Goal: Task Accomplishment & Management: Use online tool/utility

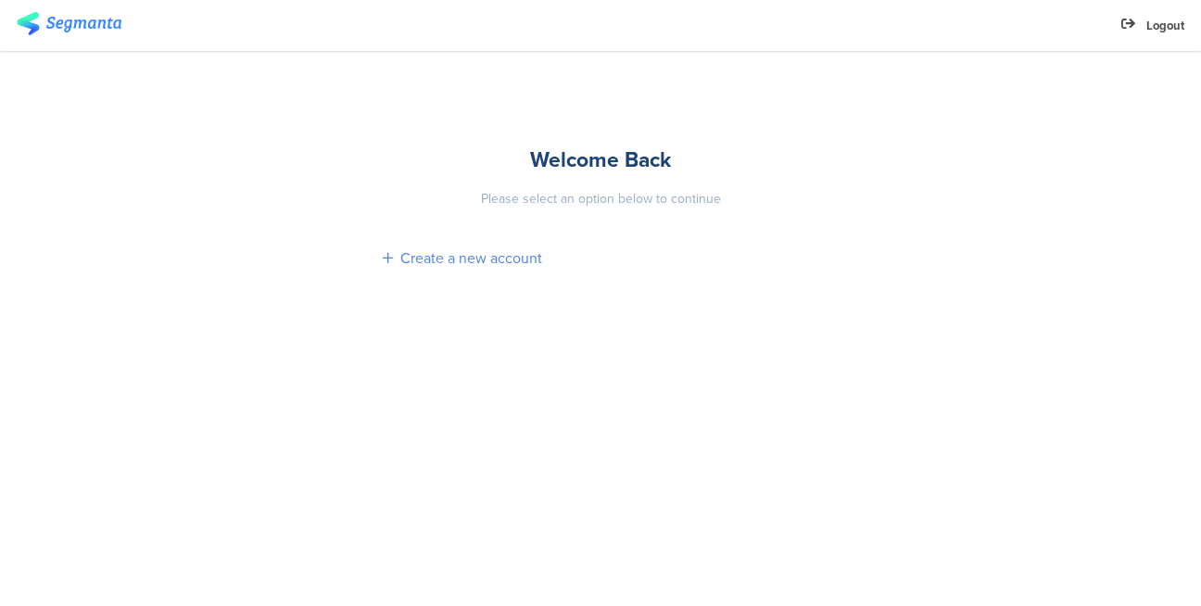
click at [463, 270] on div "Create a new account" at bounding box center [600, 258] width 435 height 53
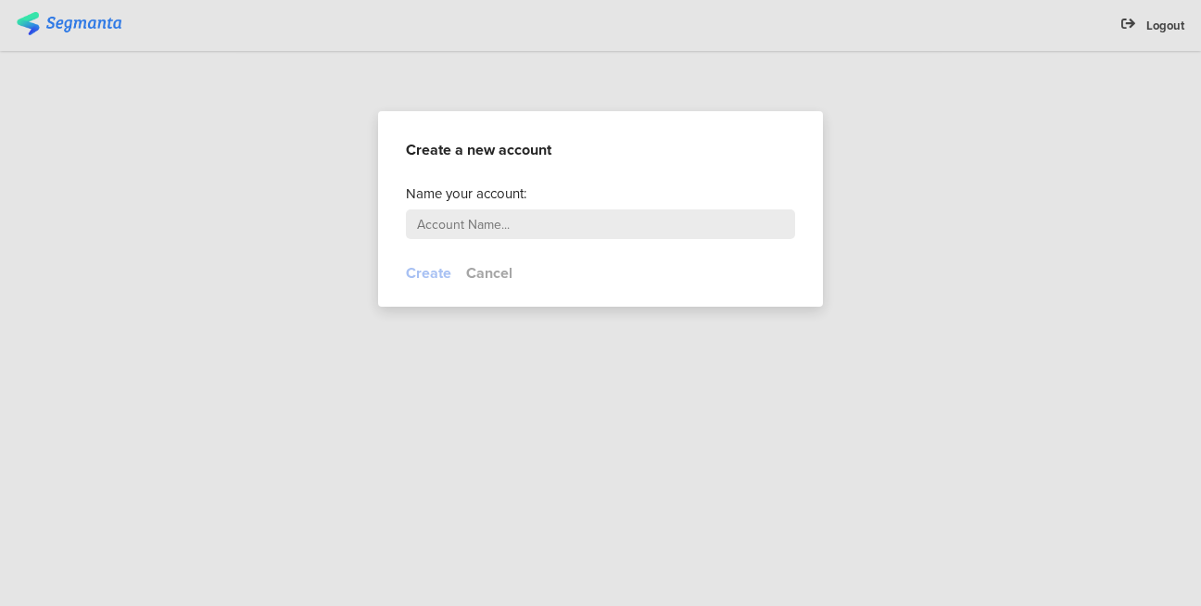
click at [467, 223] on input "text" at bounding box center [600, 224] width 389 height 30
type input "[PERSON_NAME]"
click at [419, 268] on button "Create" at bounding box center [428, 272] width 45 height 21
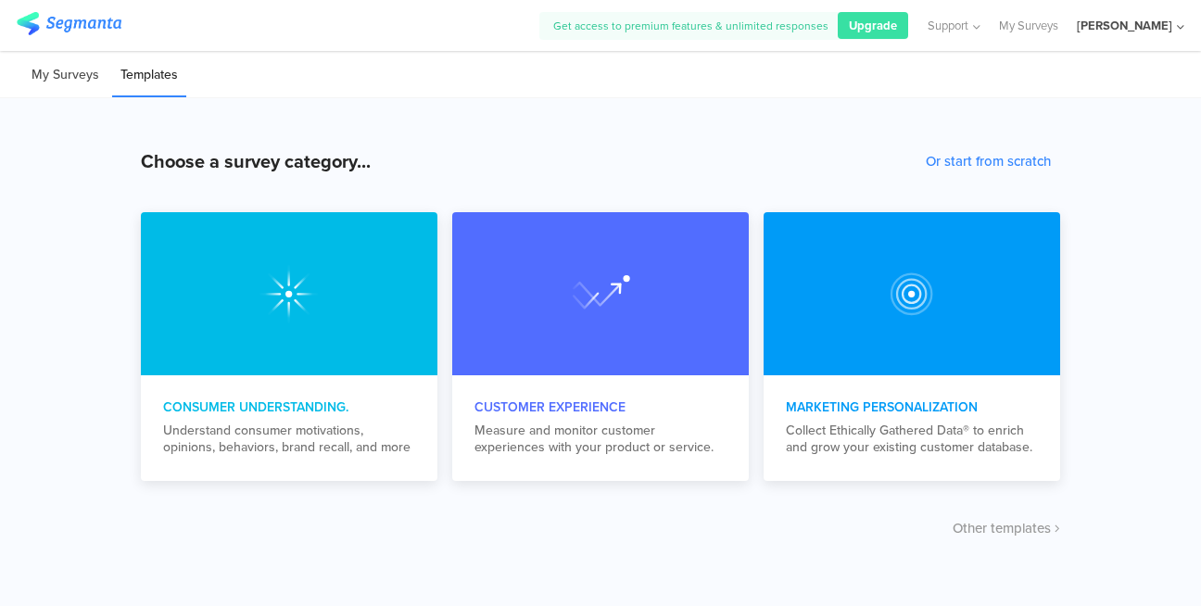
click at [76, 79] on li "My Surveys" at bounding box center [65, 76] width 84 height 44
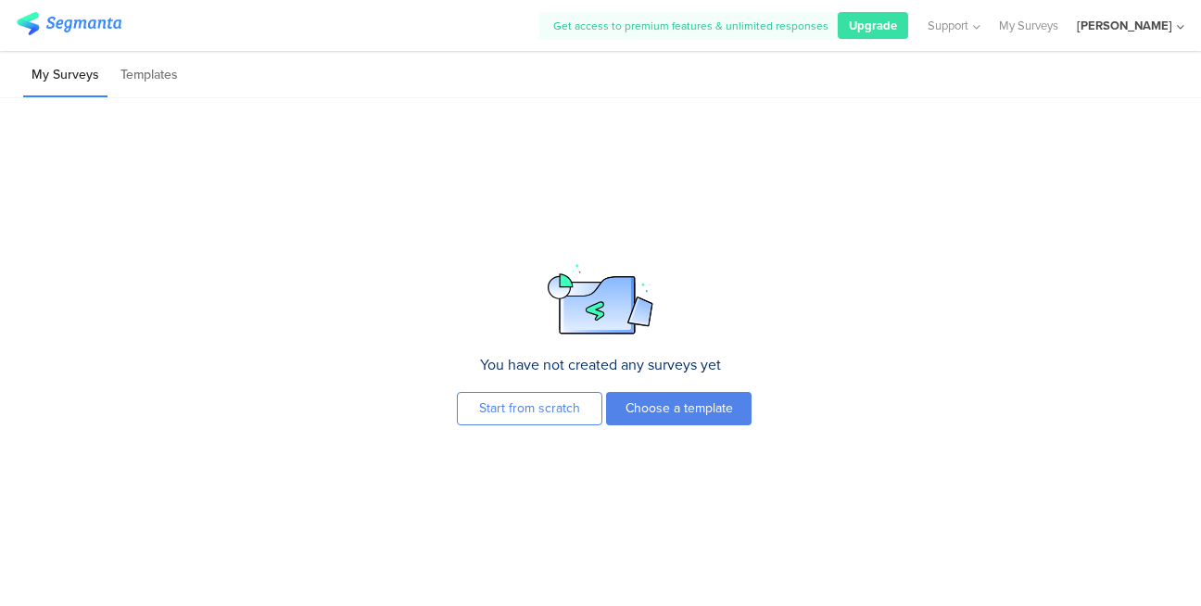
click at [1162, 22] on div "[PERSON_NAME]" at bounding box center [1123, 26] width 95 height 18
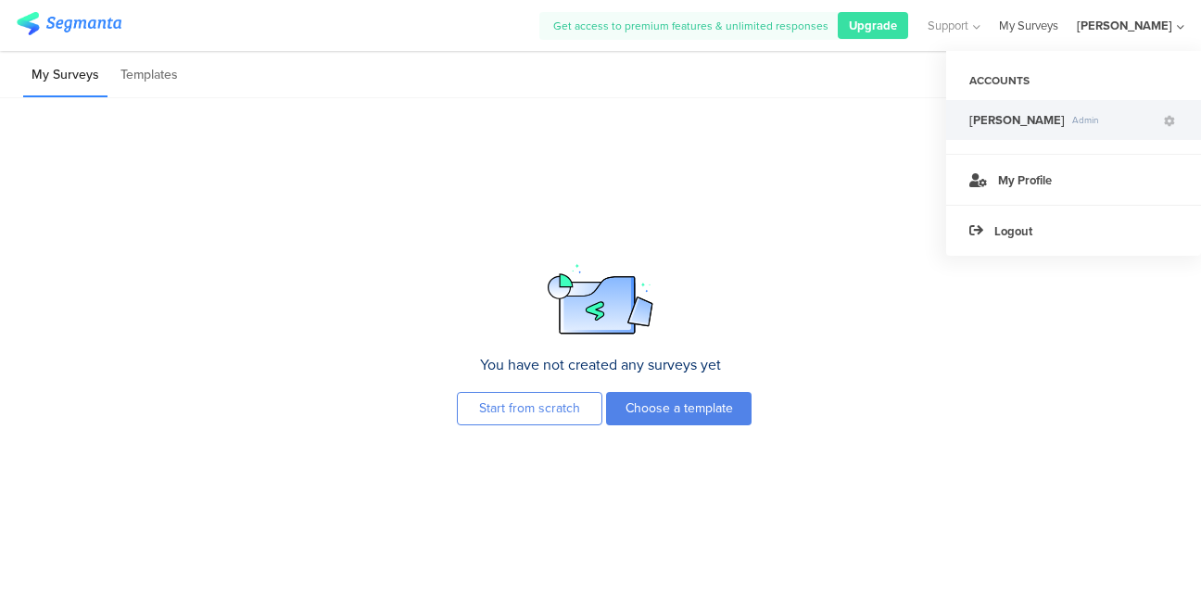
click at [1058, 30] on link "My Surveys" at bounding box center [1028, 25] width 59 height 51
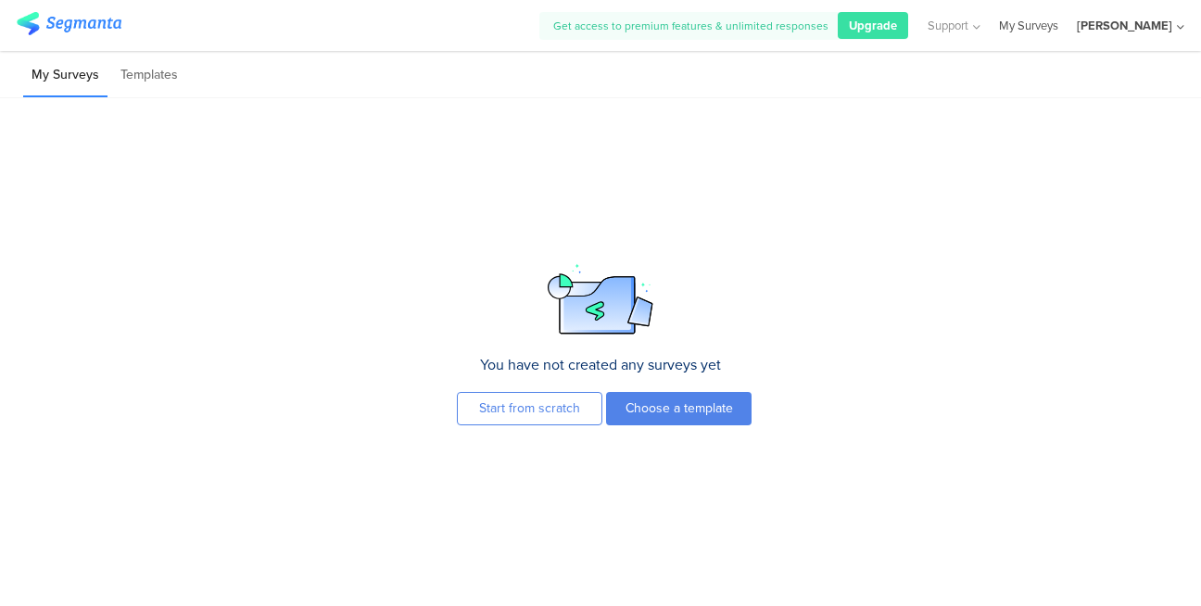
click at [1058, 30] on link "My Surveys" at bounding box center [1028, 25] width 59 height 51
click at [968, 29] on span "Support" at bounding box center [947, 26] width 41 height 18
click at [692, 341] on div "You have not created any surveys yet Start from scratch Choose a template To cr…" at bounding box center [600, 352] width 1201 height 508
click at [569, 411] on button "Start from scratch" at bounding box center [529, 408] width 145 height 33
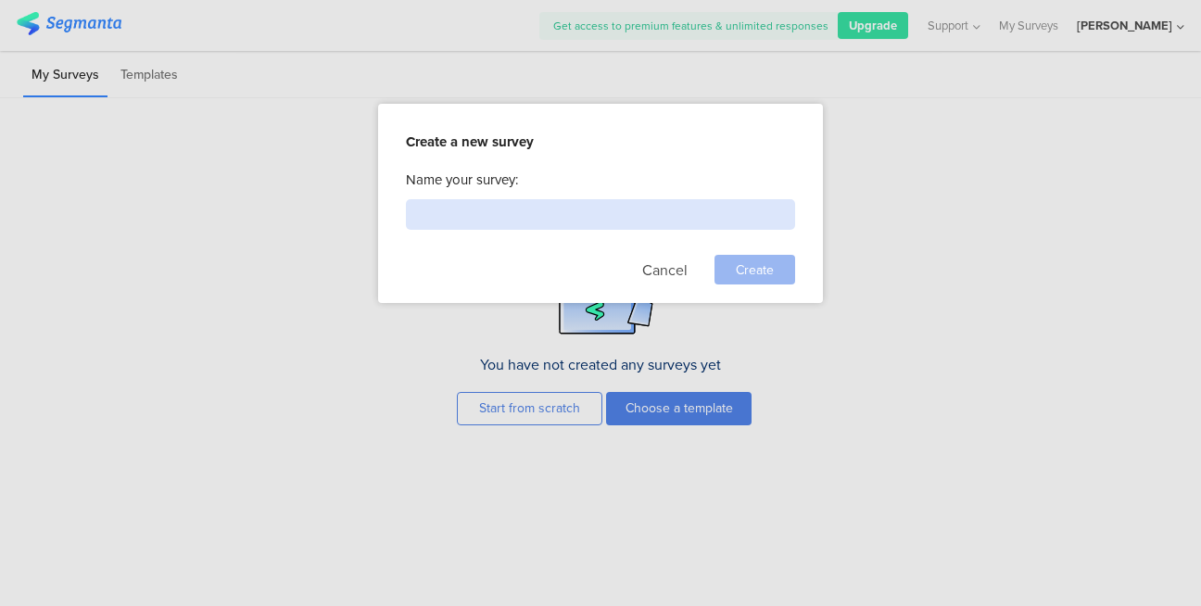
click at [477, 212] on input at bounding box center [600, 214] width 389 height 31
type input "[PERSON_NAME] Survey"
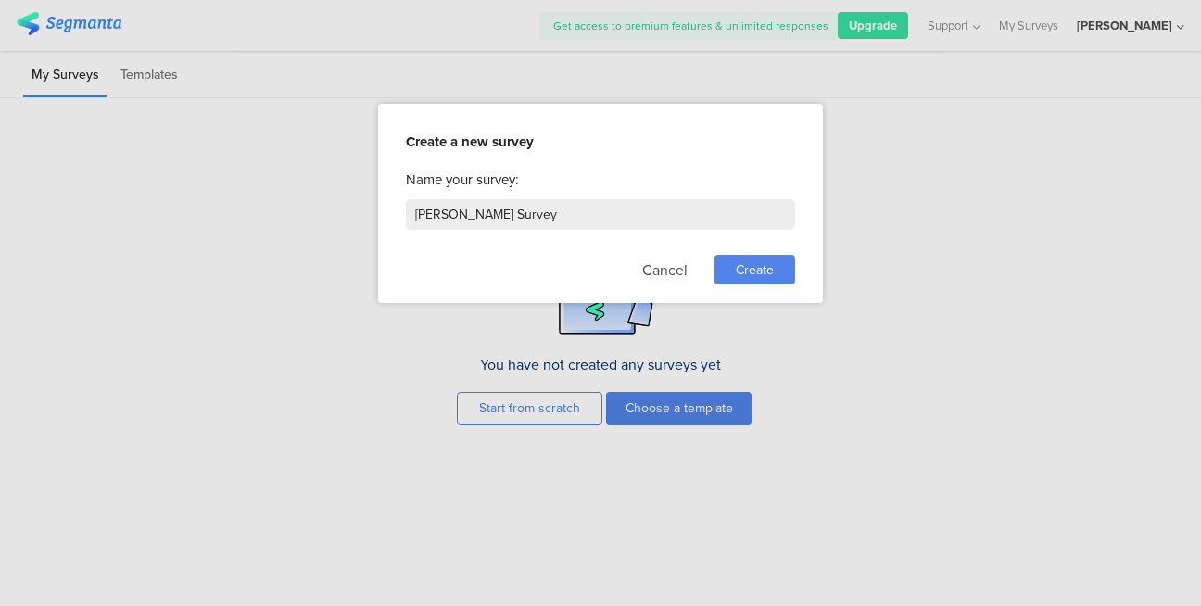
click at [748, 265] on span "Create" at bounding box center [755, 269] width 38 height 19
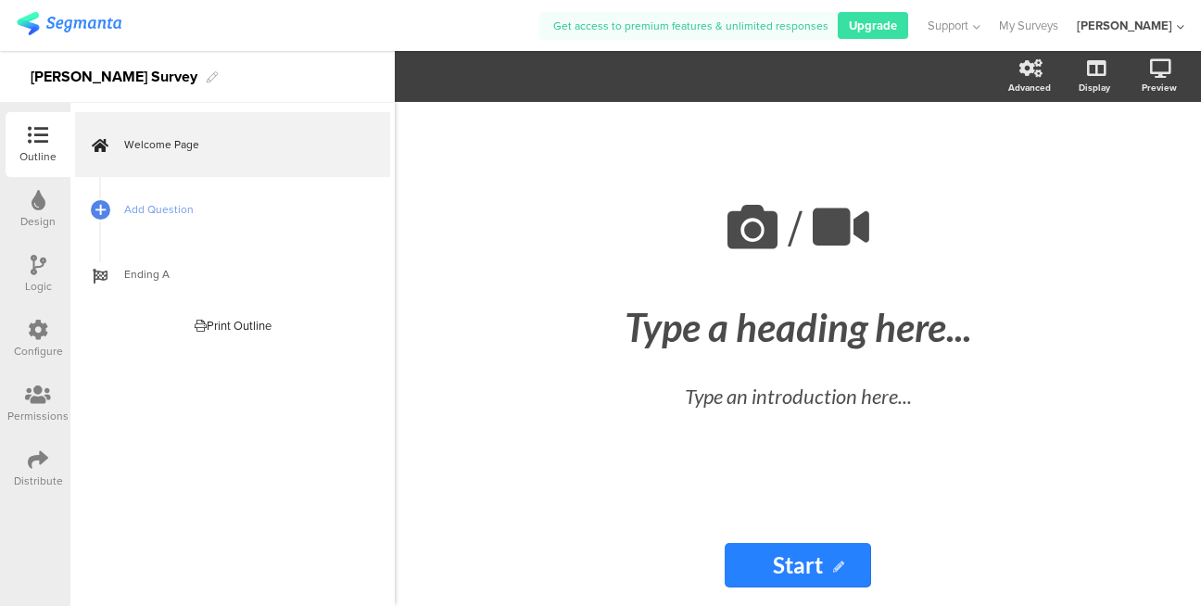
click at [23, 288] on div "Logic" at bounding box center [38, 274] width 65 height 65
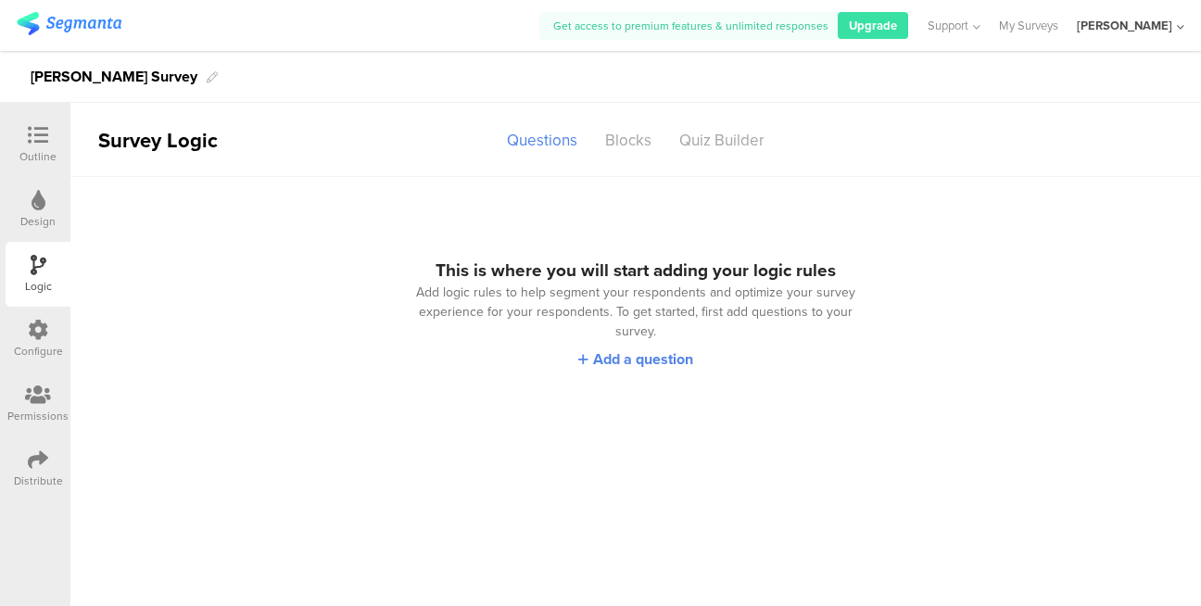
click at [322, 183] on div "This is where you will start adding your logic rules Add logic rules to help se…" at bounding box center [635, 391] width 1130 height 429
